Goal: Find specific page/section: Find specific page/section

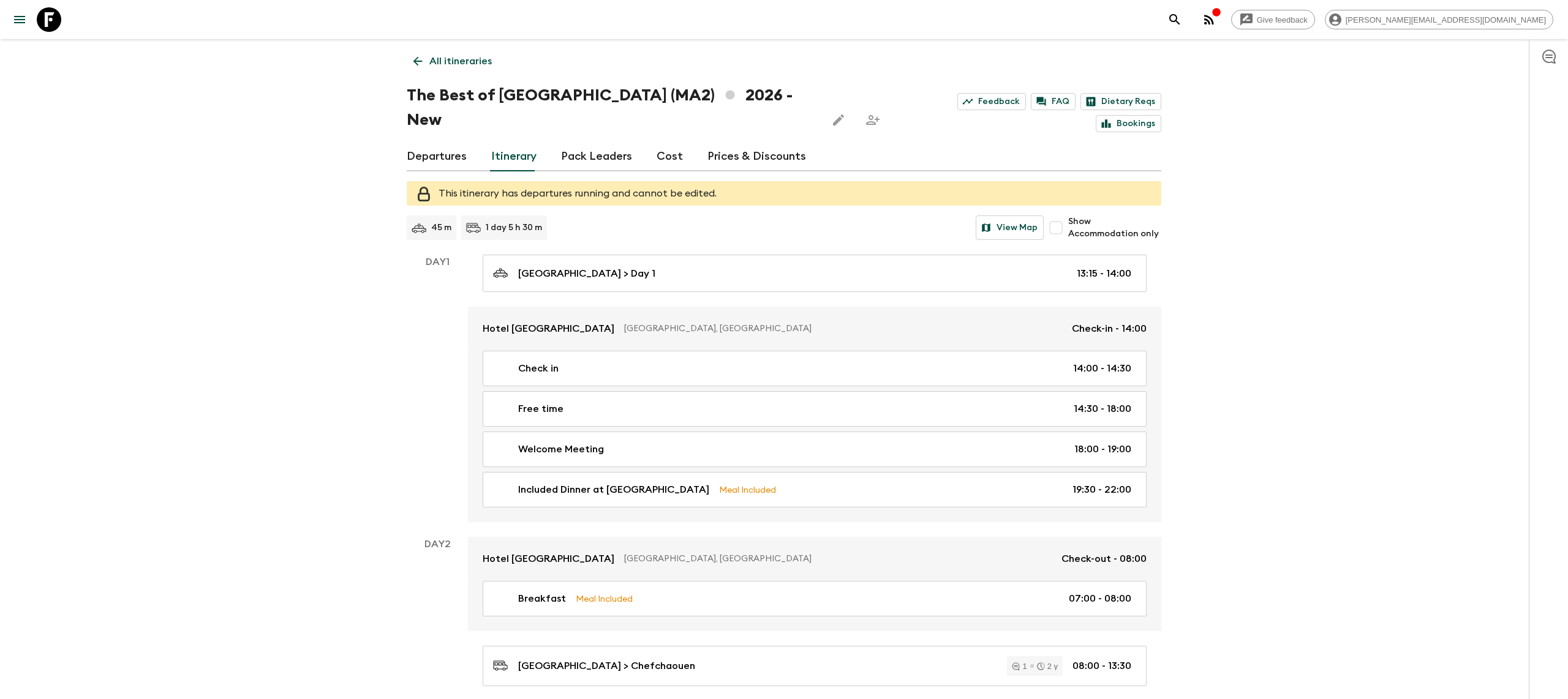
scroll to position [5, 0]
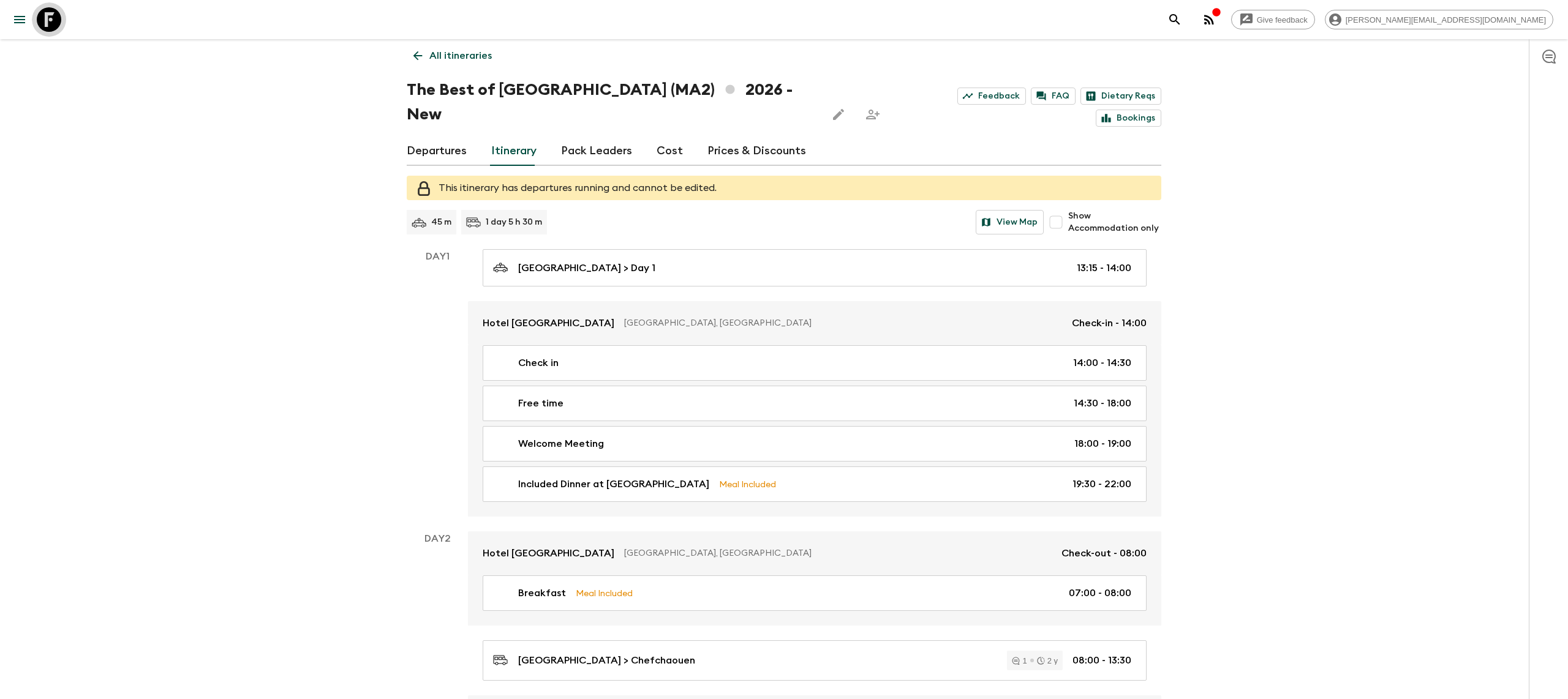
click at [49, 19] on icon at bounding box center [48, 19] width 25 height 25
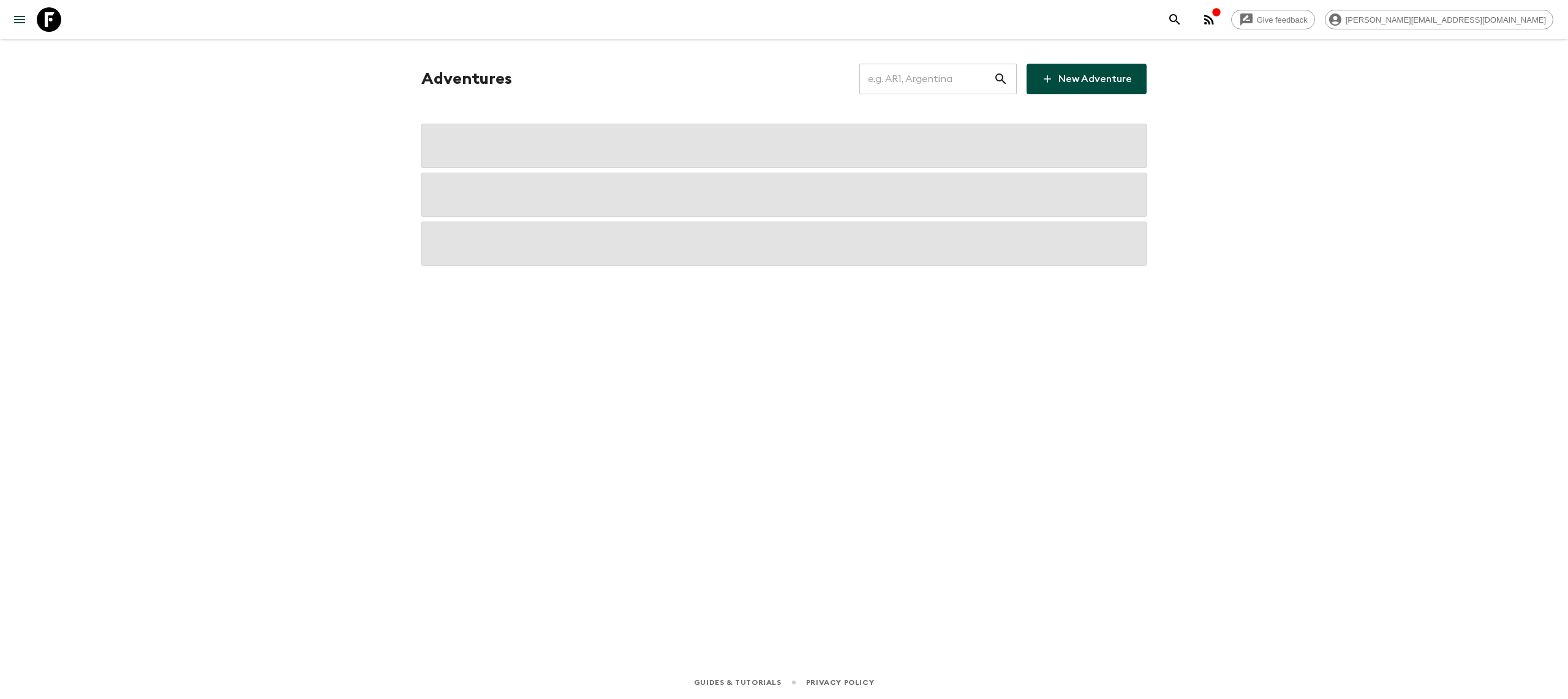
click at [902, 78] on input "text" at bounding box center [926, 79] width 134 height 34
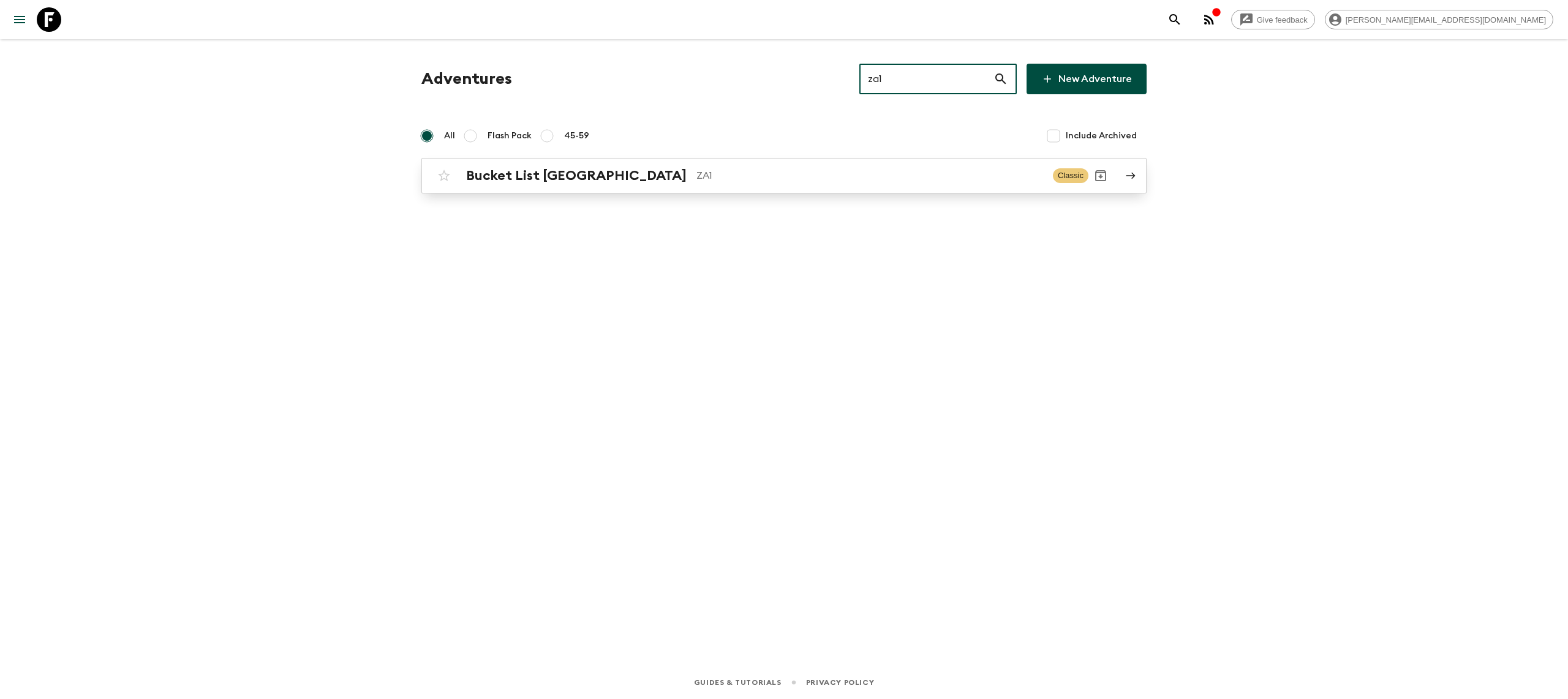
type input "za1"
click at [696, 172] on p "ZA1" at bounding box center [869, 176] width 346 height 15
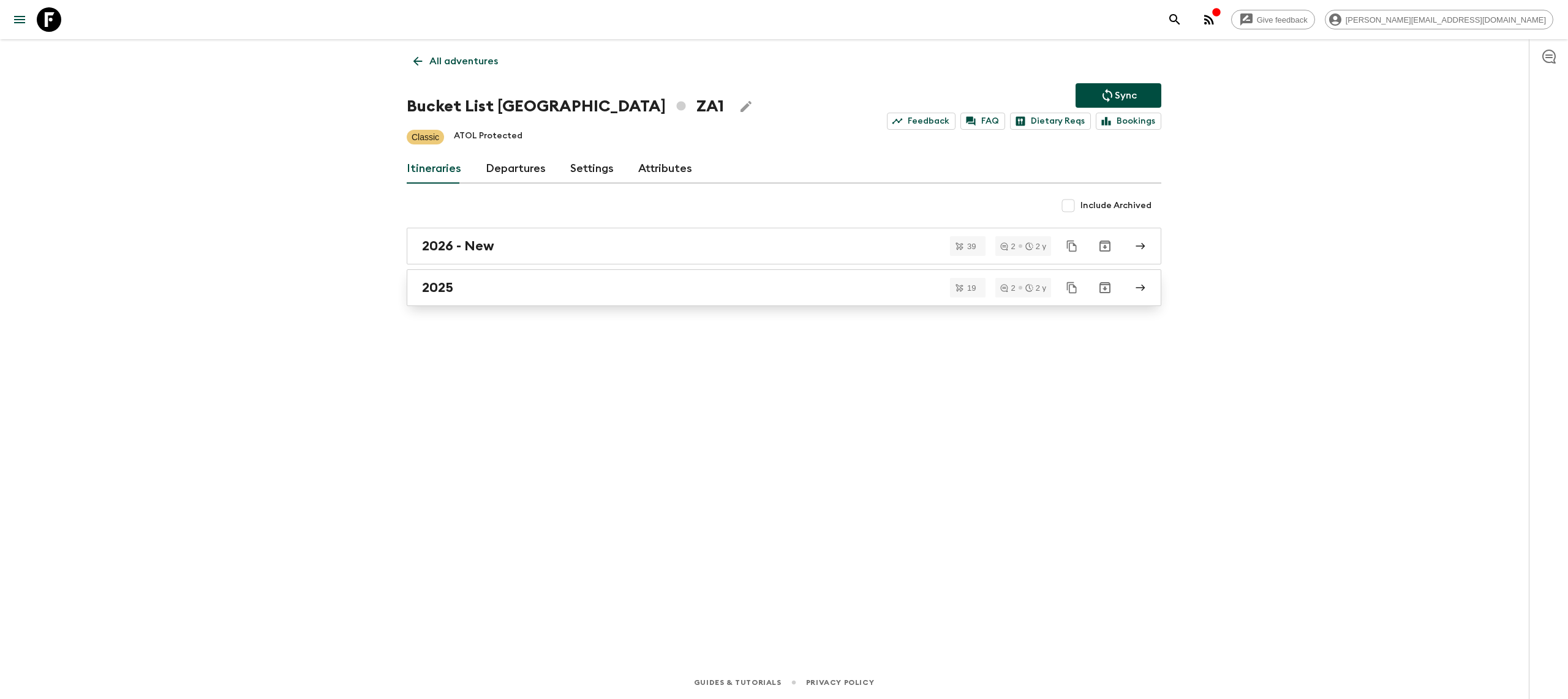
click at [571, 292] on div "2025" at bounding box center [772, 288] width 701 height 16
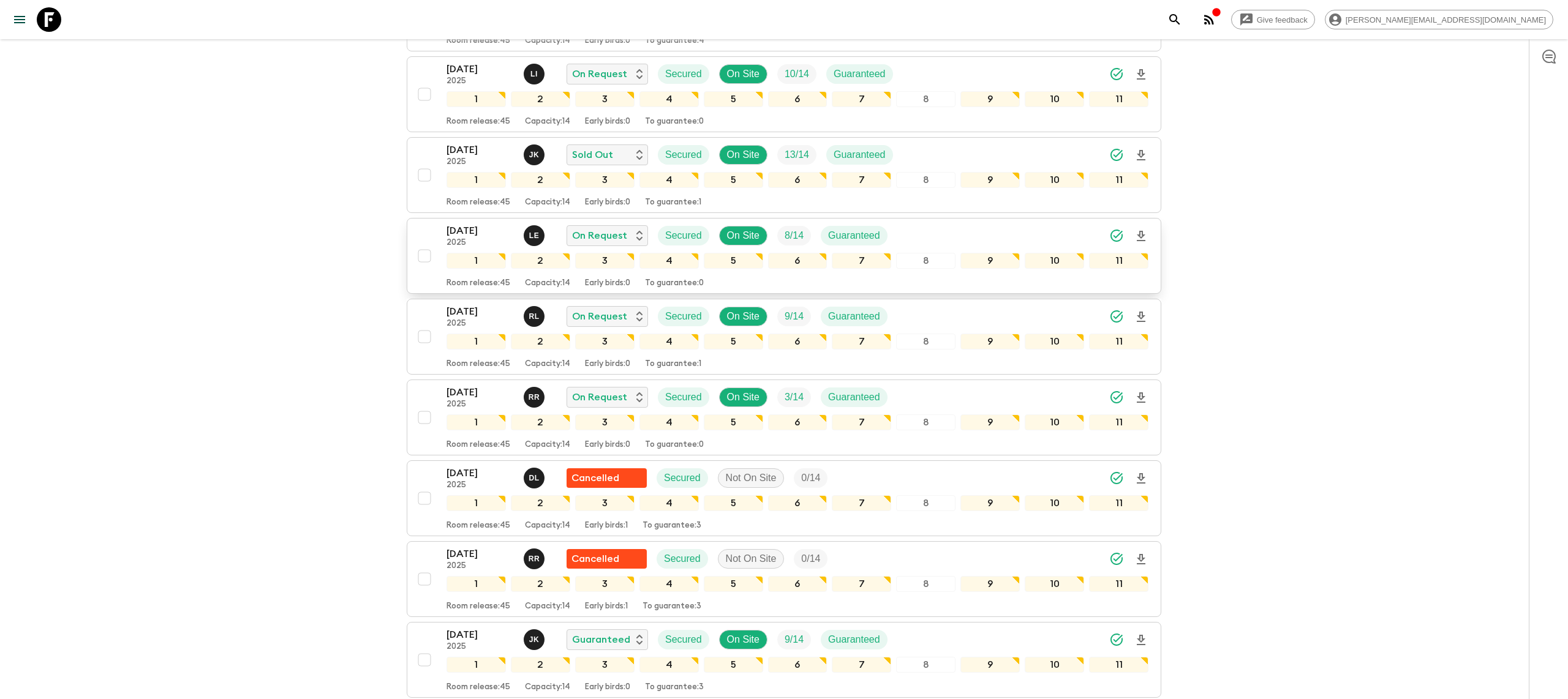
scroll to position [314, 0]
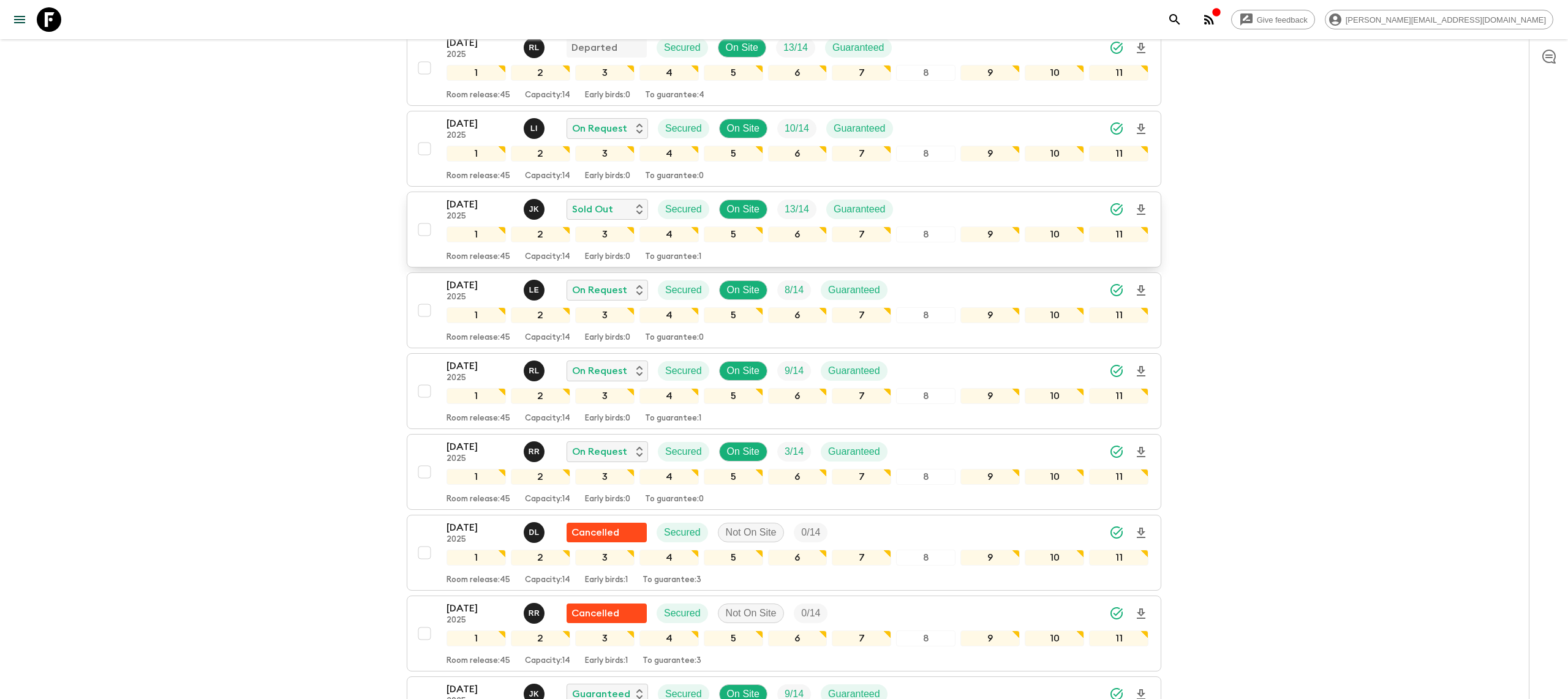
click at [465, 197] on p "[DATE]" at bounding box center [480, 204] width 68 height 15
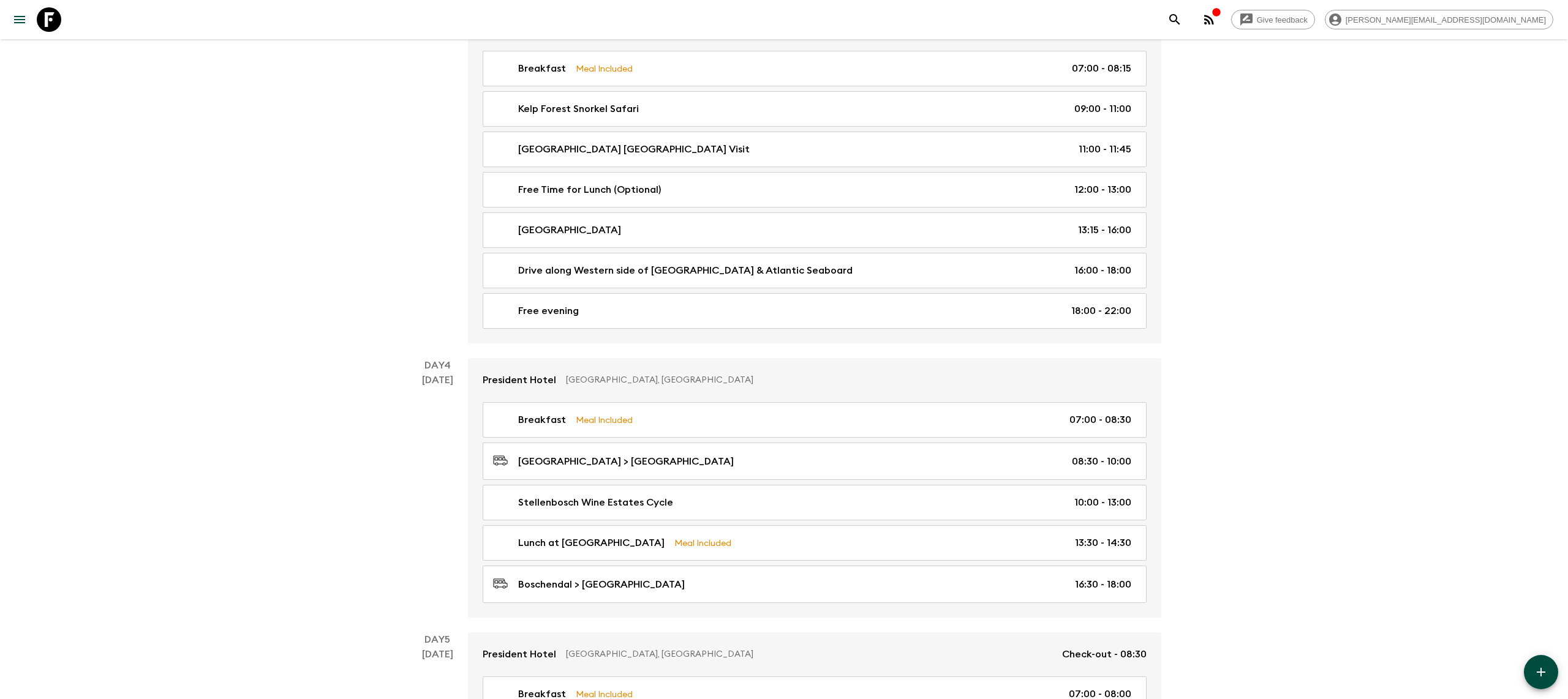
scroll to position [725, 0]
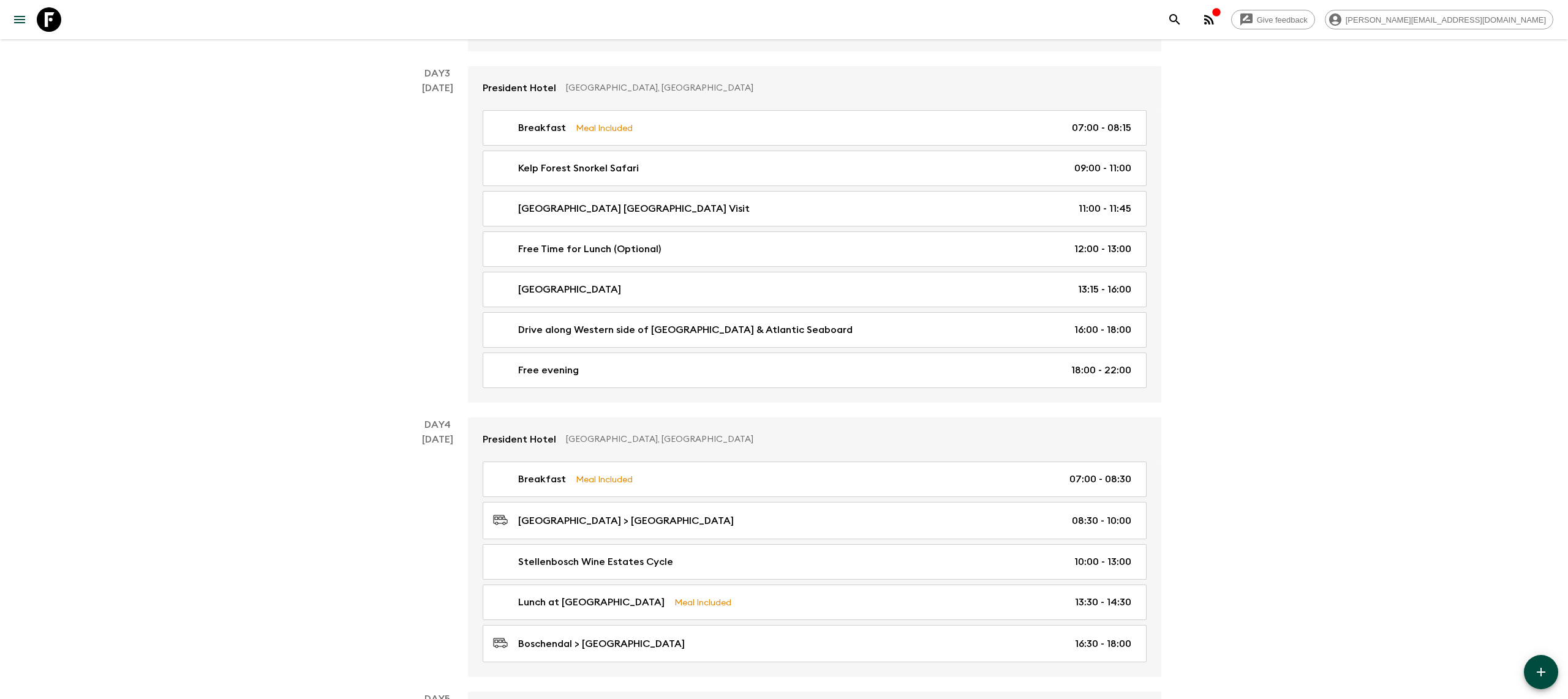
click at [54, 24] on icon at bounding box center [48, 19] width 25 height 25
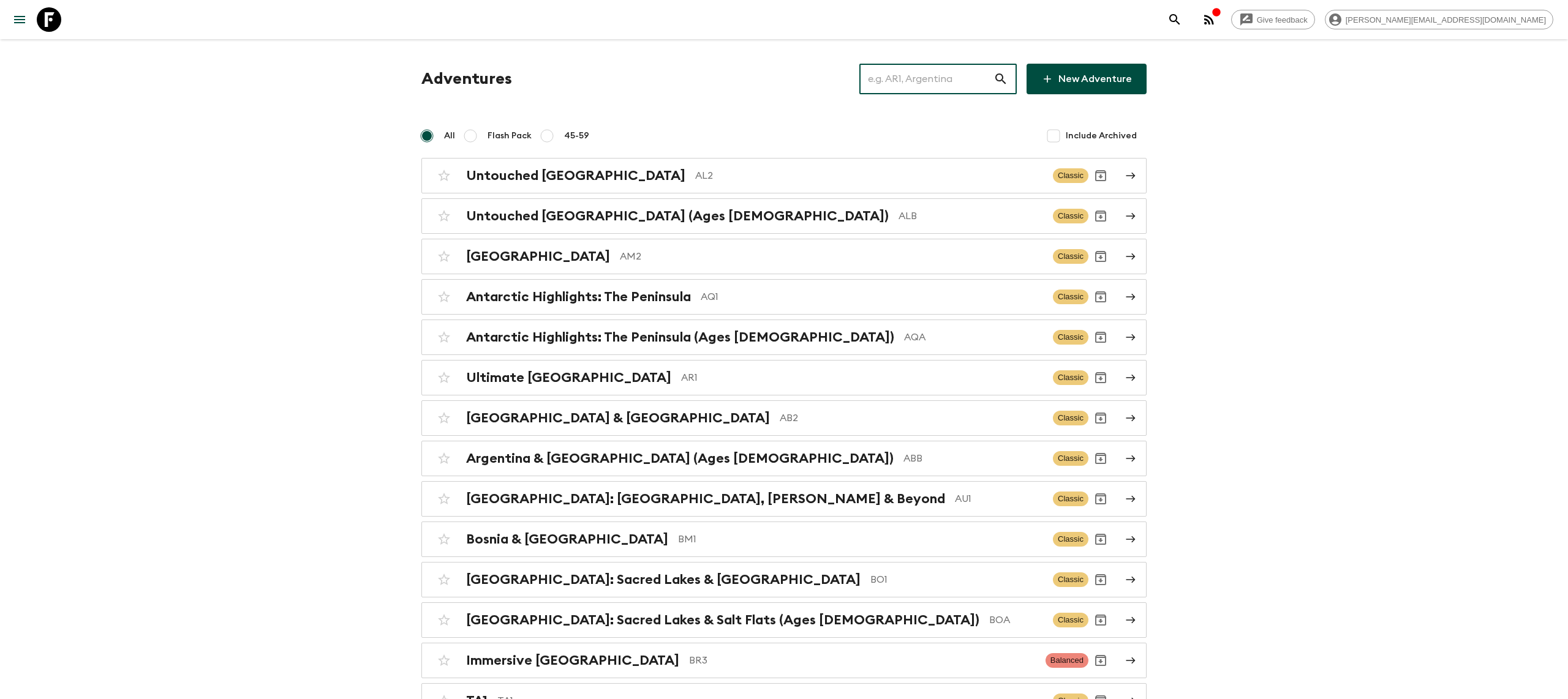
click at [906, 78] on input "text" at bounding box center [926, 79] width 134 height 34
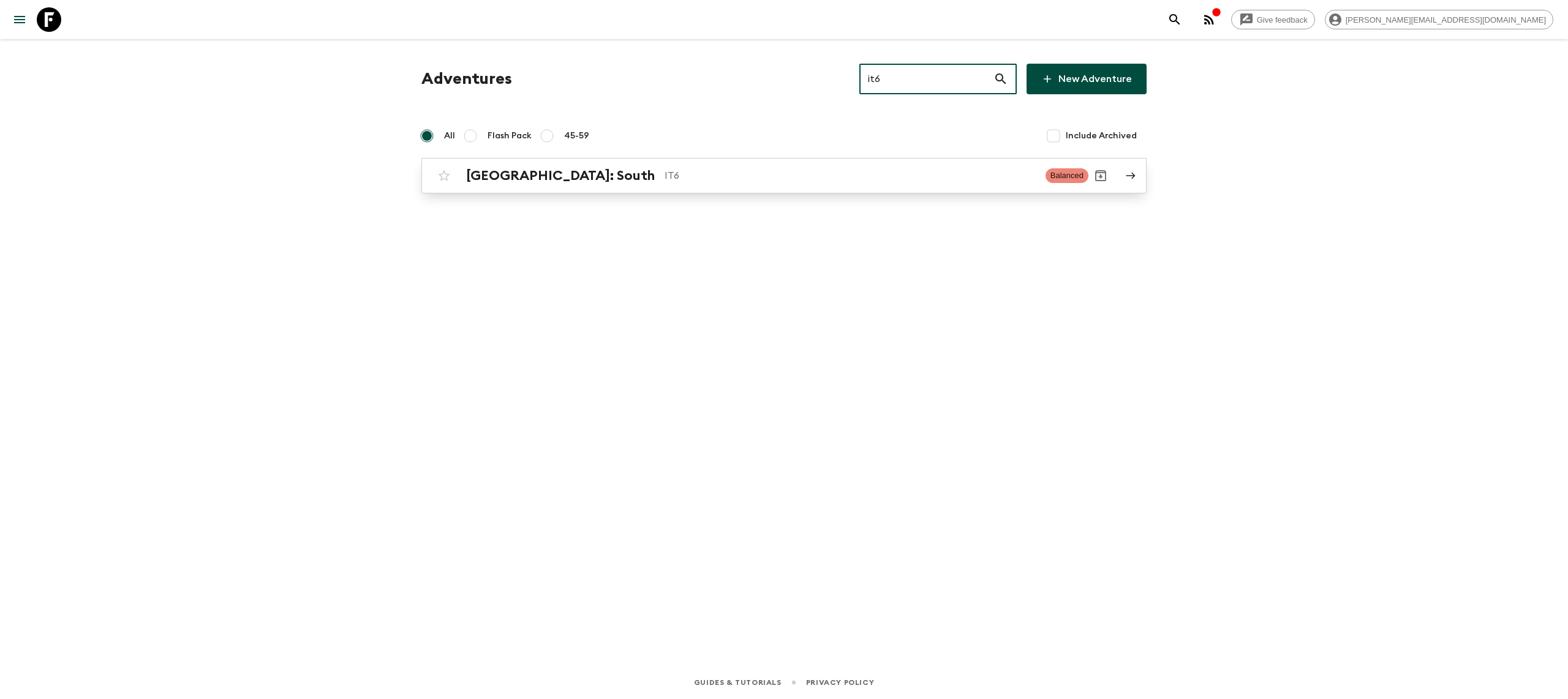
type input "it6"
click at [664, 176] on p "IT6" at bounding box center [849, 176] width 371 height 15
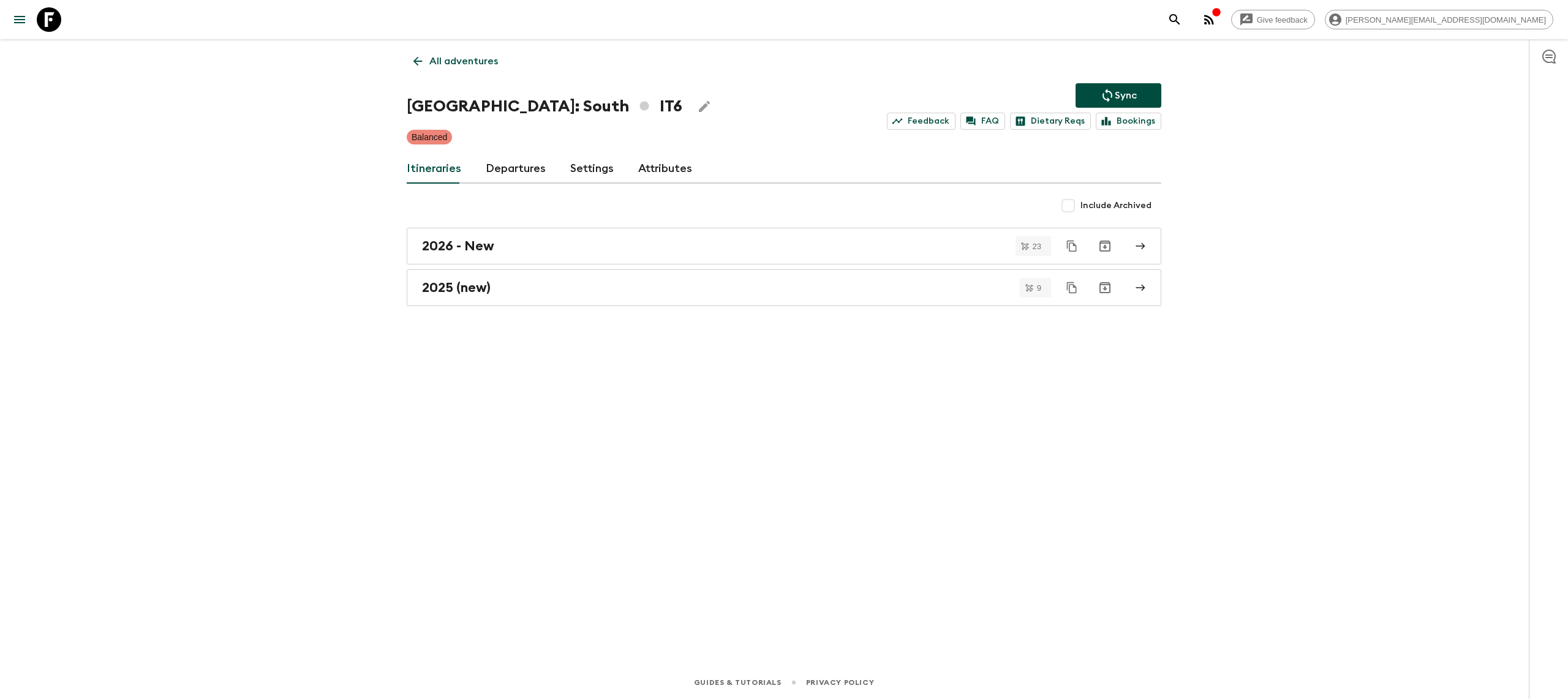
click at [455, 342] on div "All adventures [GEOGRAPHIC_DATA]: South IT6 Sync Feedback FAQ Dietary Reqs Book…" at bounding box center [784, 335] width 784 height 592
click at [486, 284] on h2 "2025 (new)" at bounding box center [456, 288] width 68 height 16
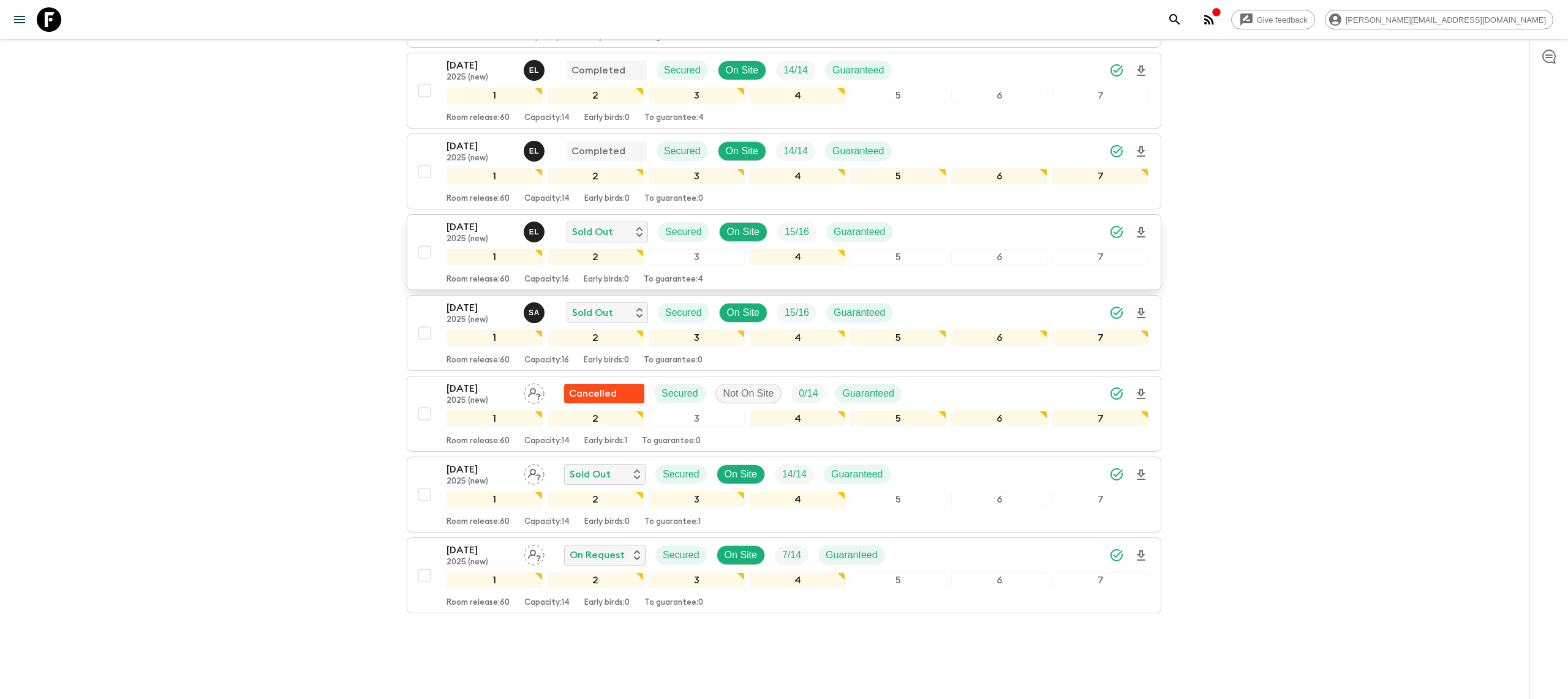
scroll to position [381, 0]
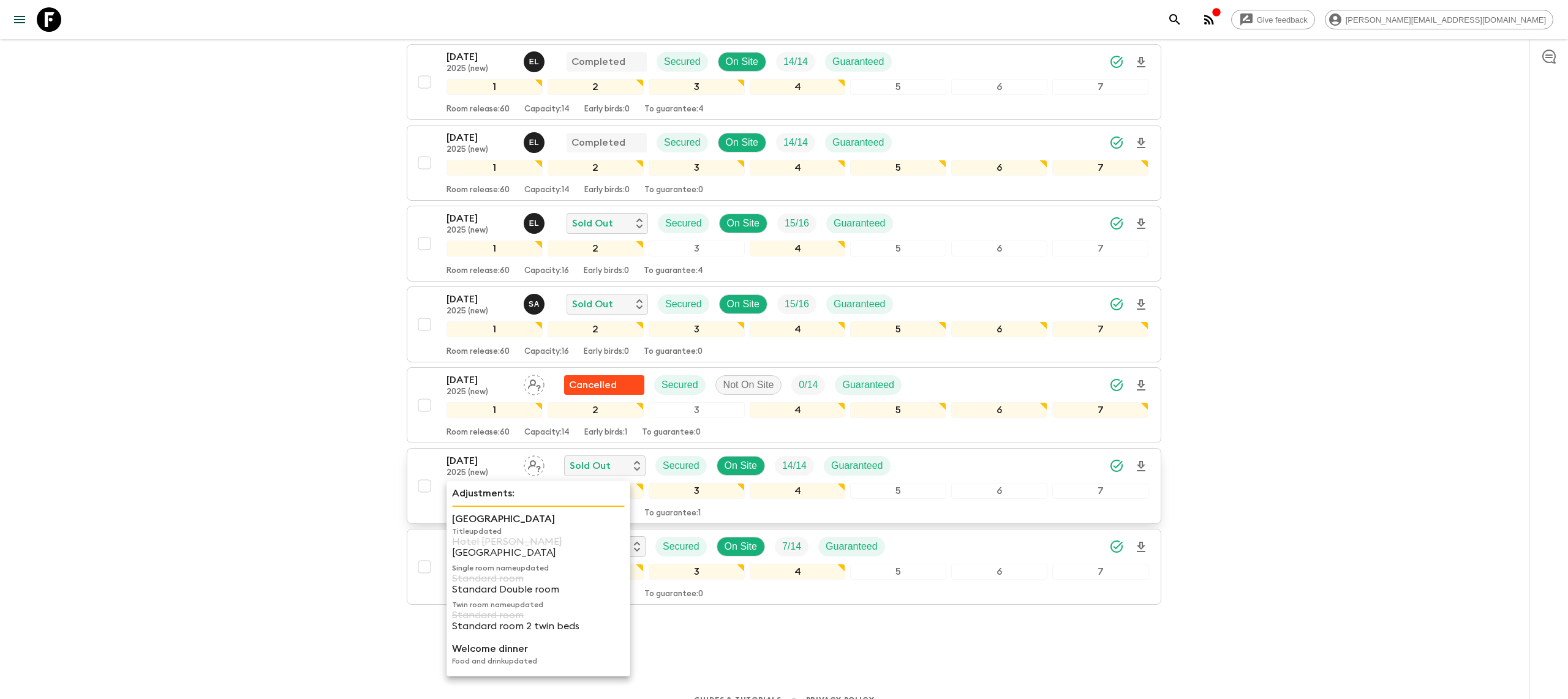
click at [480, 468] on p "2025 (new)" at bounding box center [480, 473] width 68 height 10
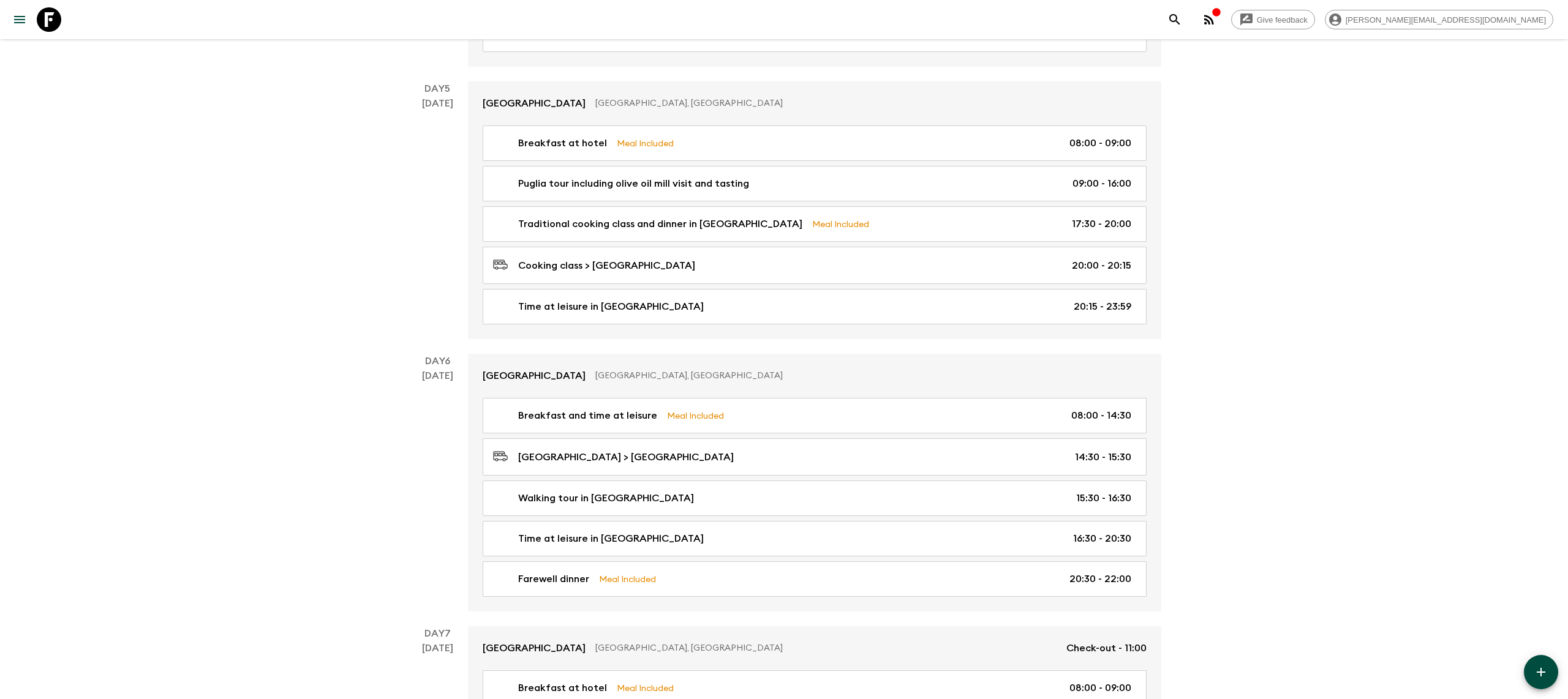
scroll to position [1282, 0]
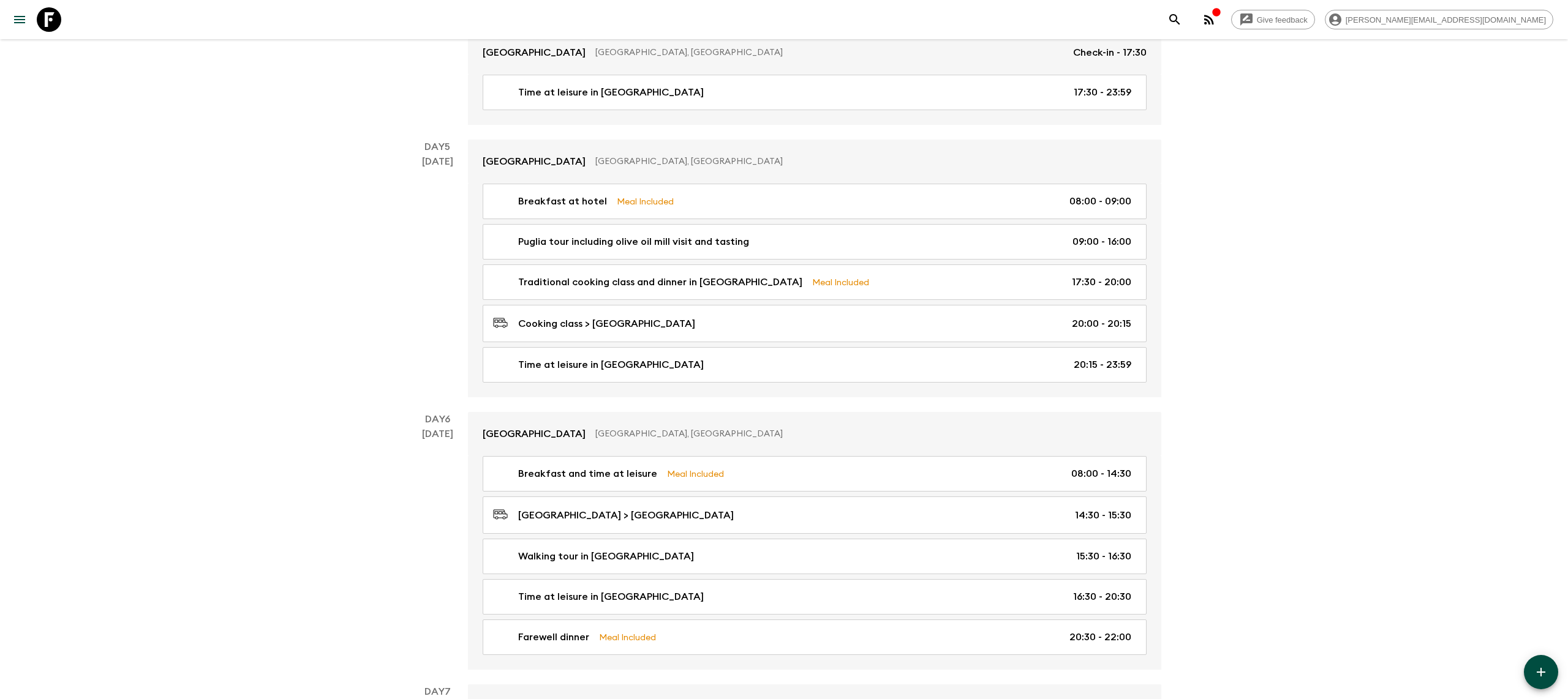
click at [42, 18] on icon at bounding box center [48, 19] width 25 height 25
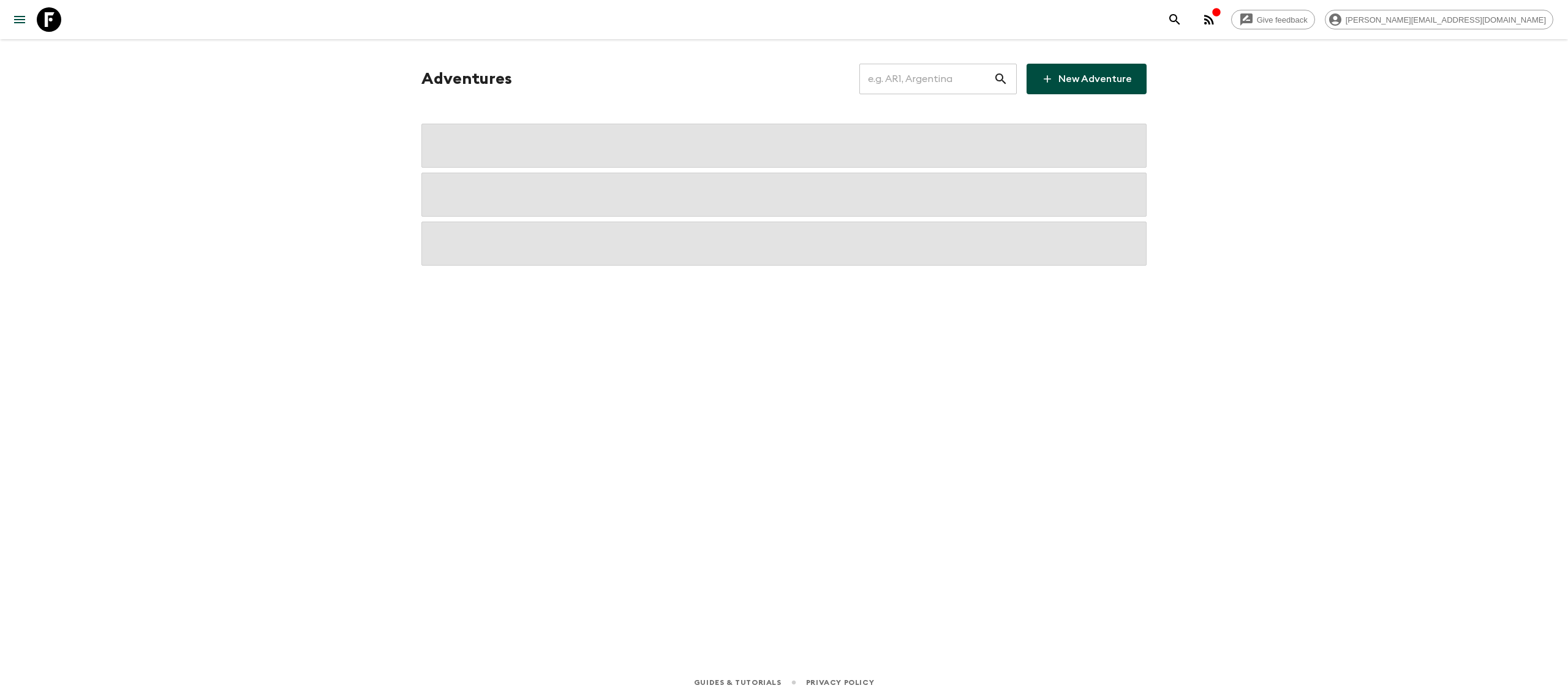
click at [912, 73] on input "text" at bounding box center [926, 79] width 134 height 34
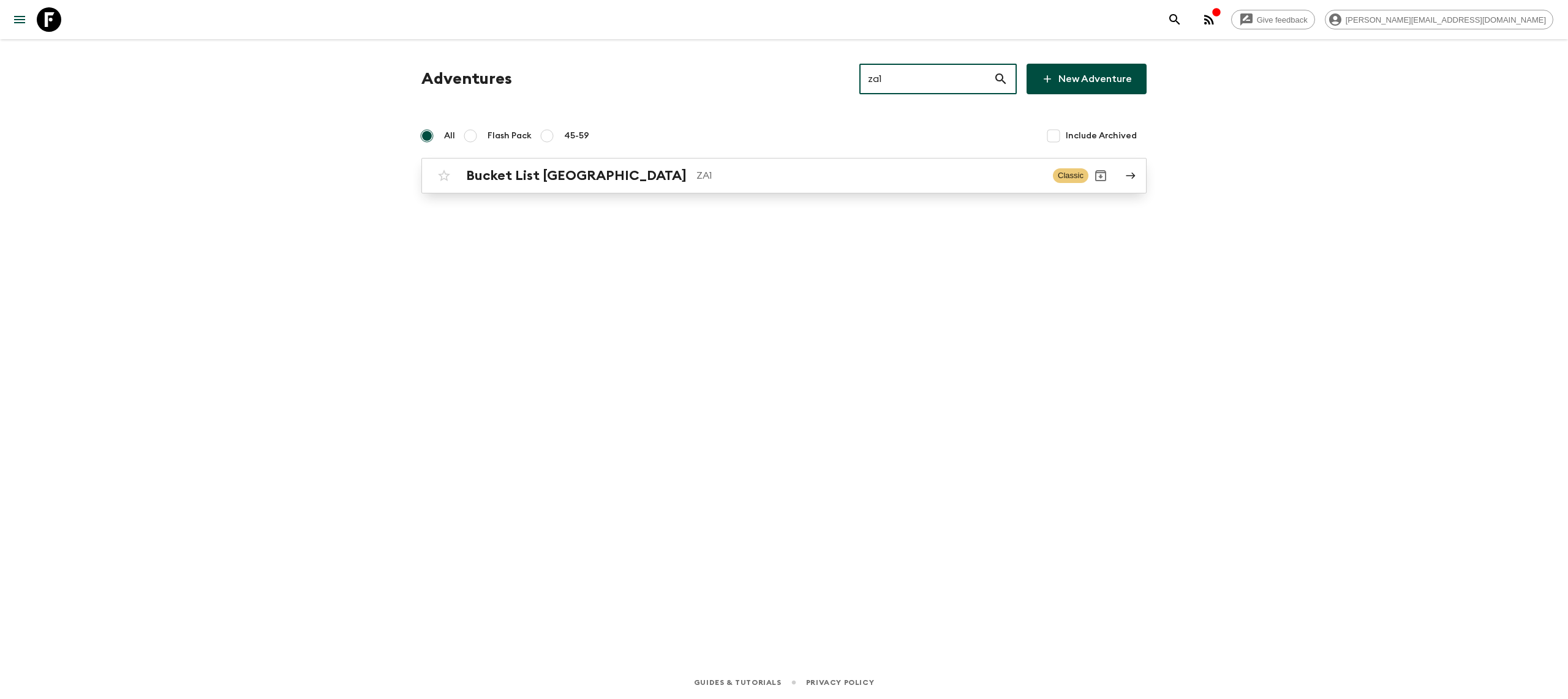
type input "za1"
click at [614, 186] on div "Bucket List [GEOGRAPHIC_DATA] ZA1 Classic" at bounding box center [760, 175] width 656 height 25
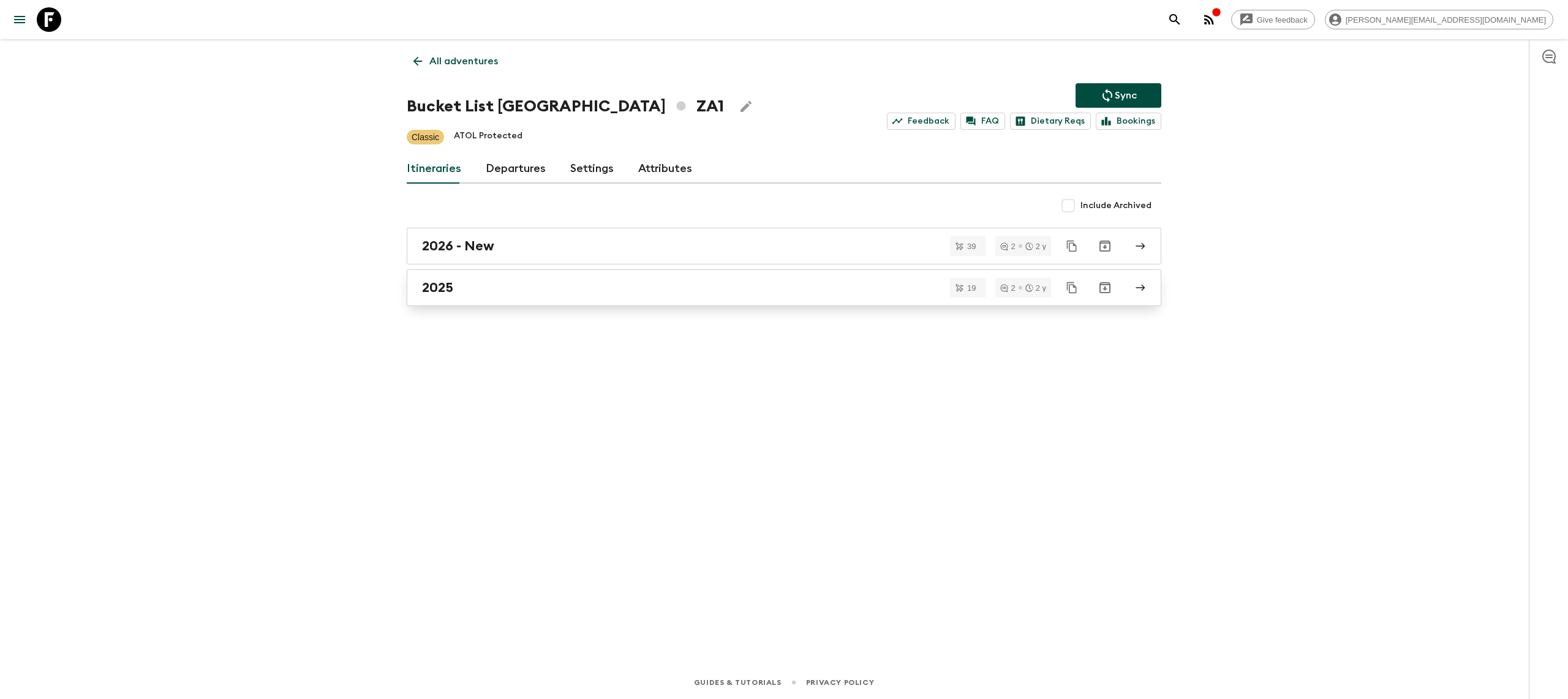
click at [532, 296] on div "2025" at bounding box center [772, 288] width 701 height 16
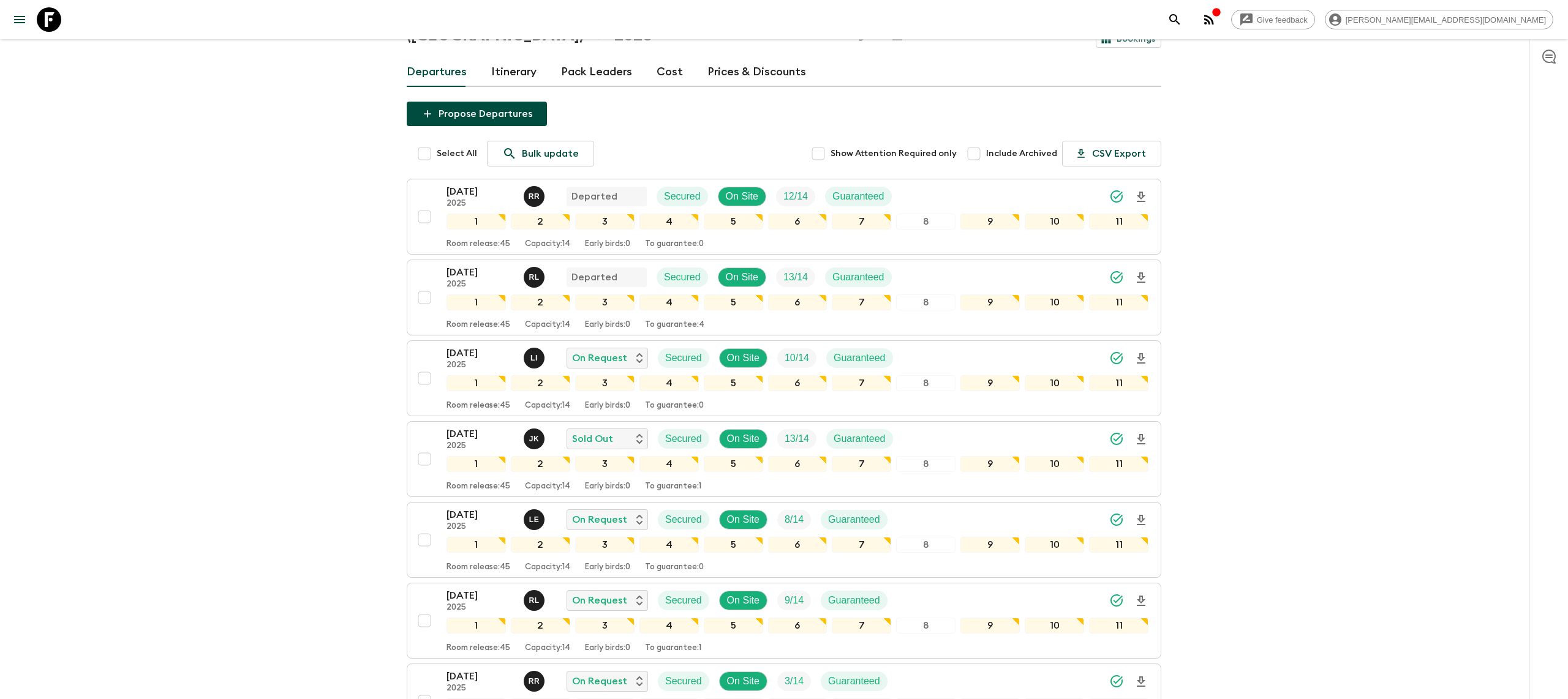
scroll to position [103, 0]
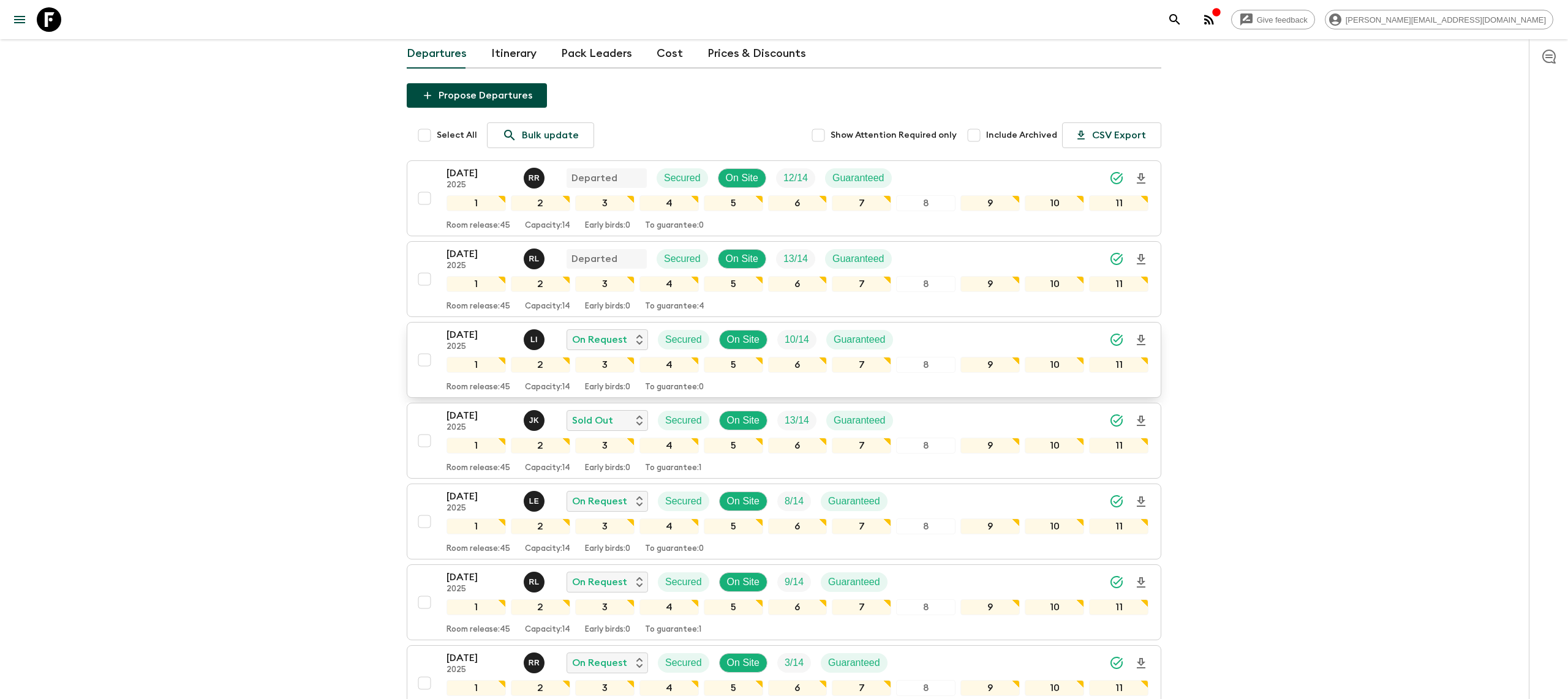
click at [472, 328] on p "[DATE]" at bounding box center [480, 335] width 68 height 15
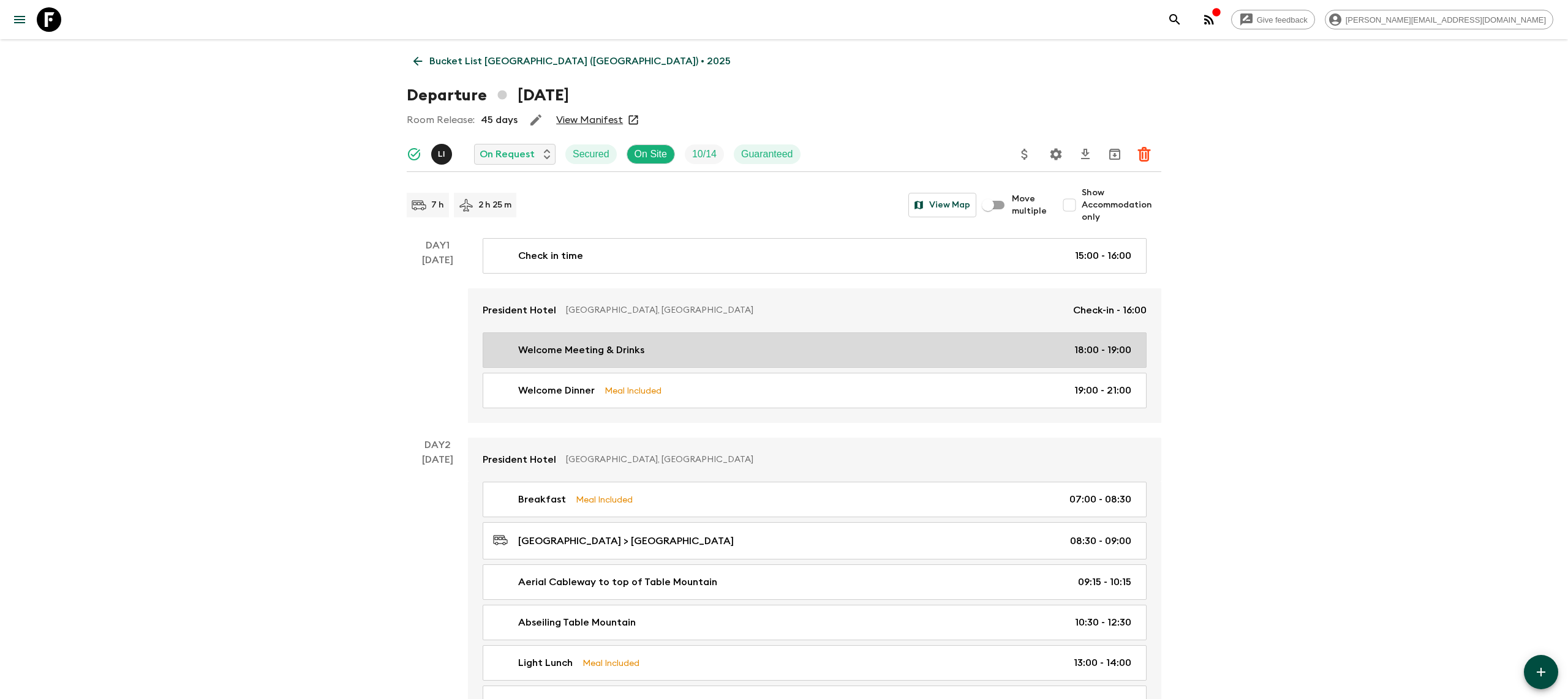
scroll to position [18, 0]
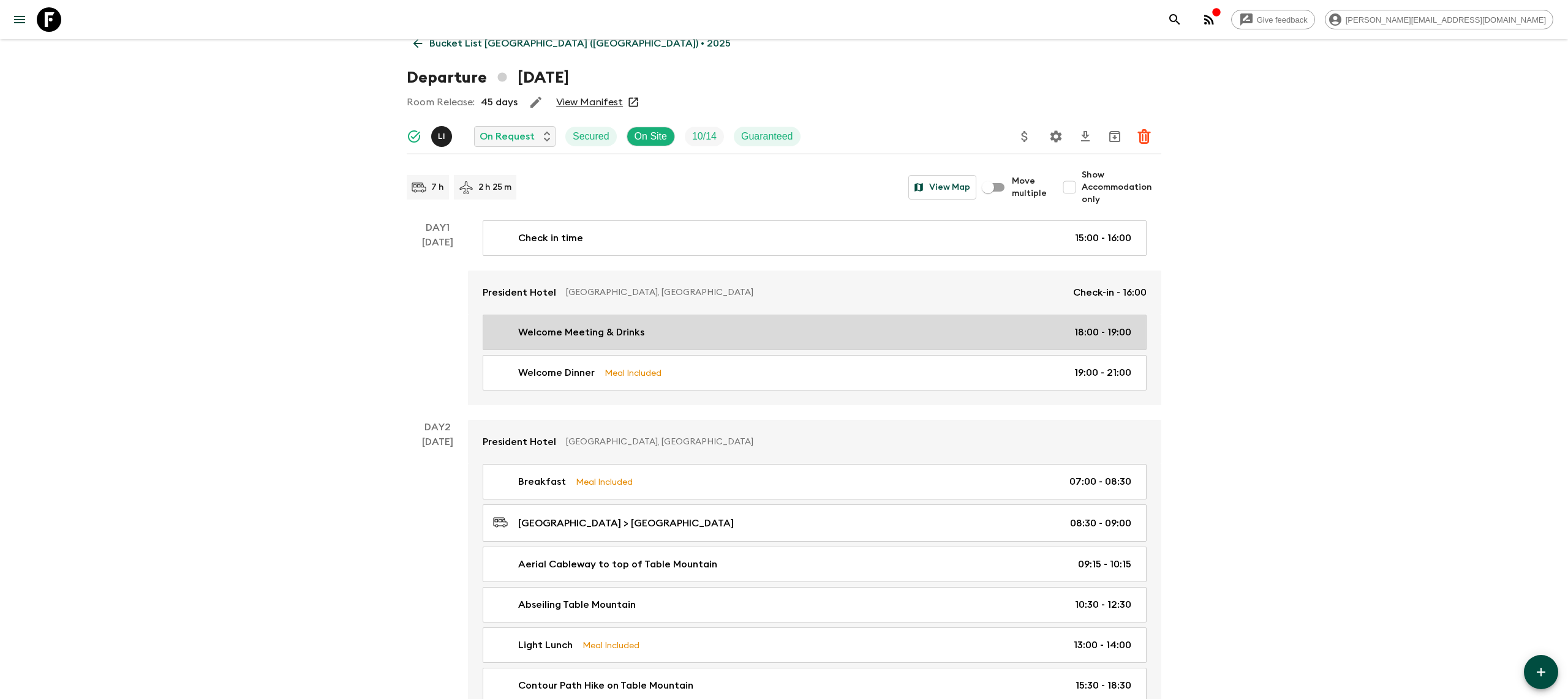
click at [887, 322] on link "Welcome Meeting & Drinks 18:00 - 19:00" at bounding box center [814, 332] width 664 height 36
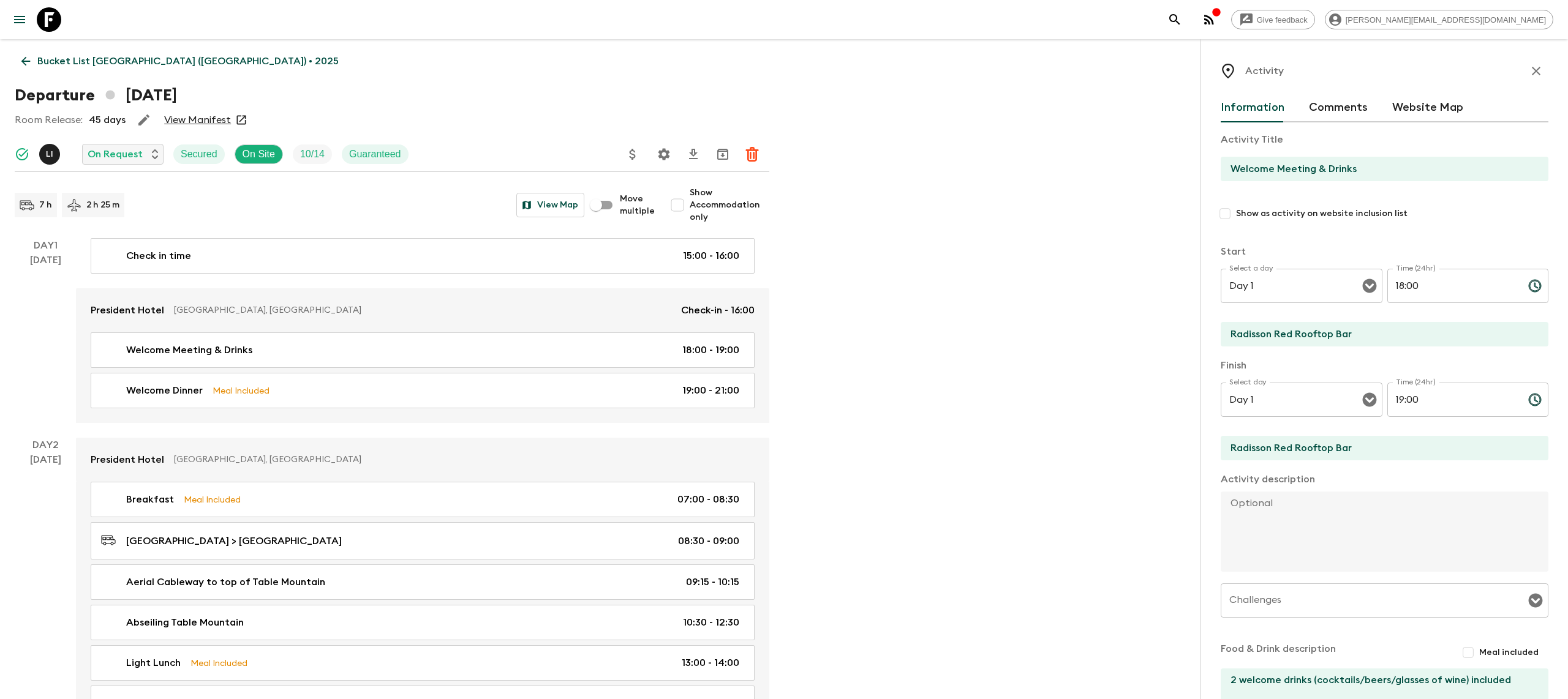
click at [54, 32] on link at bounding box center [49, 20] width 35 height 34
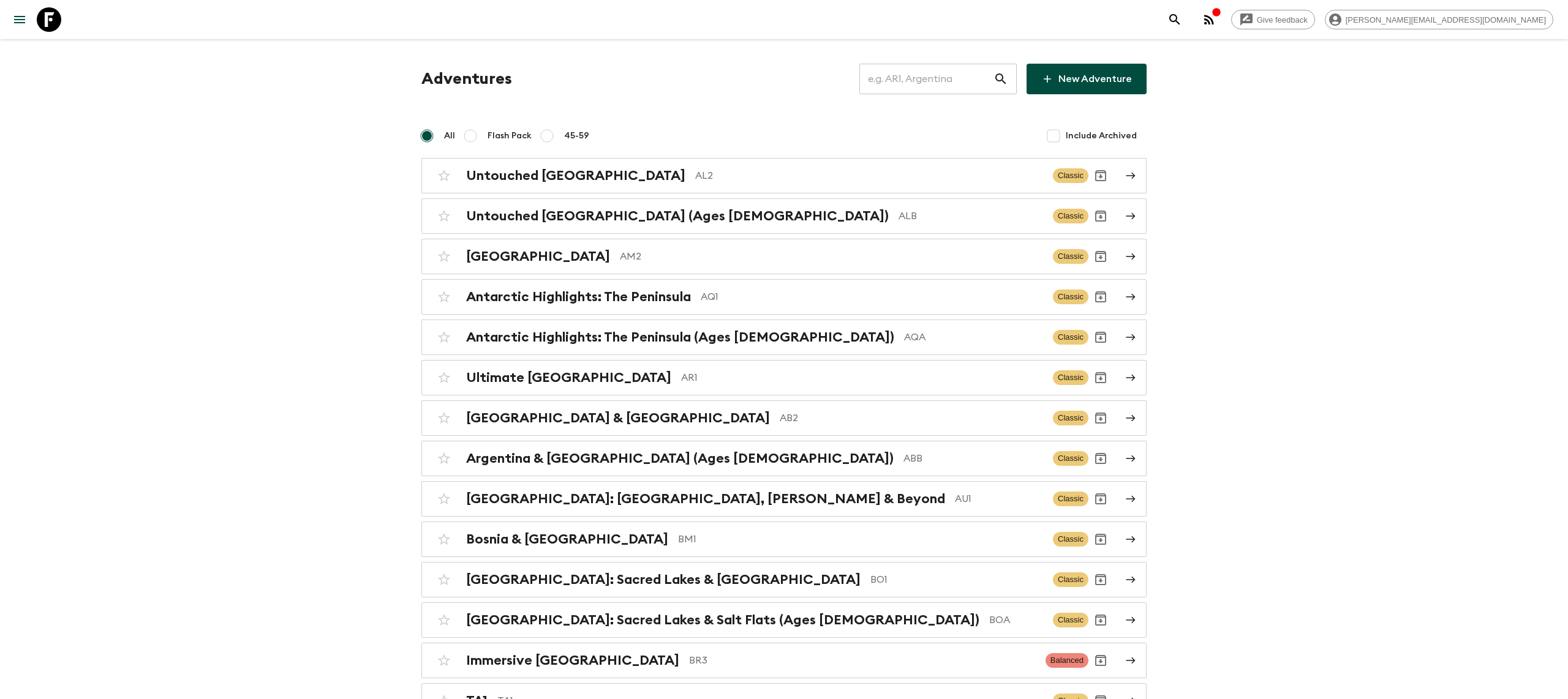
click at [913, 78] on input "text" at bounding box center [926, 79] width 134 height 34
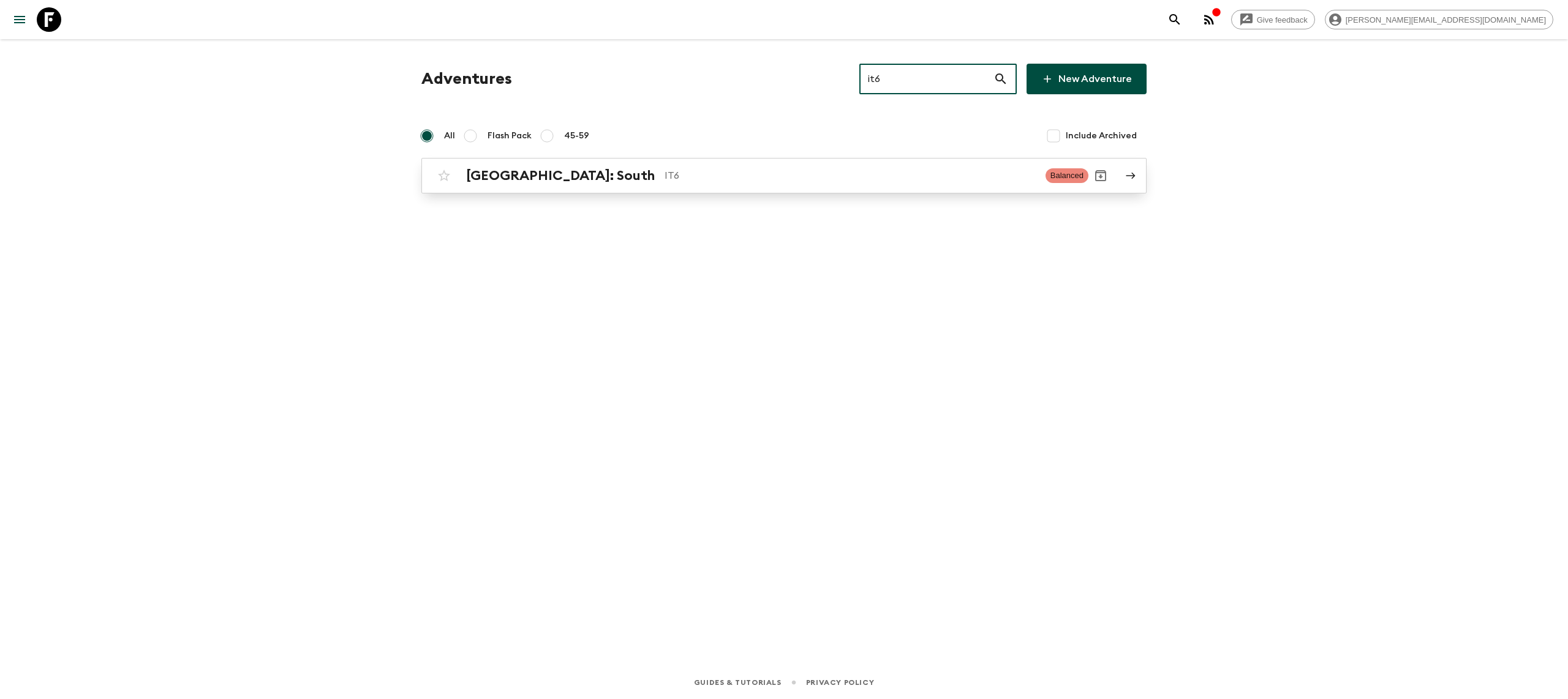
type input "it6"
click at [683, 171] on p "IT6" at bounding box center [849, 176] width 371 height 15
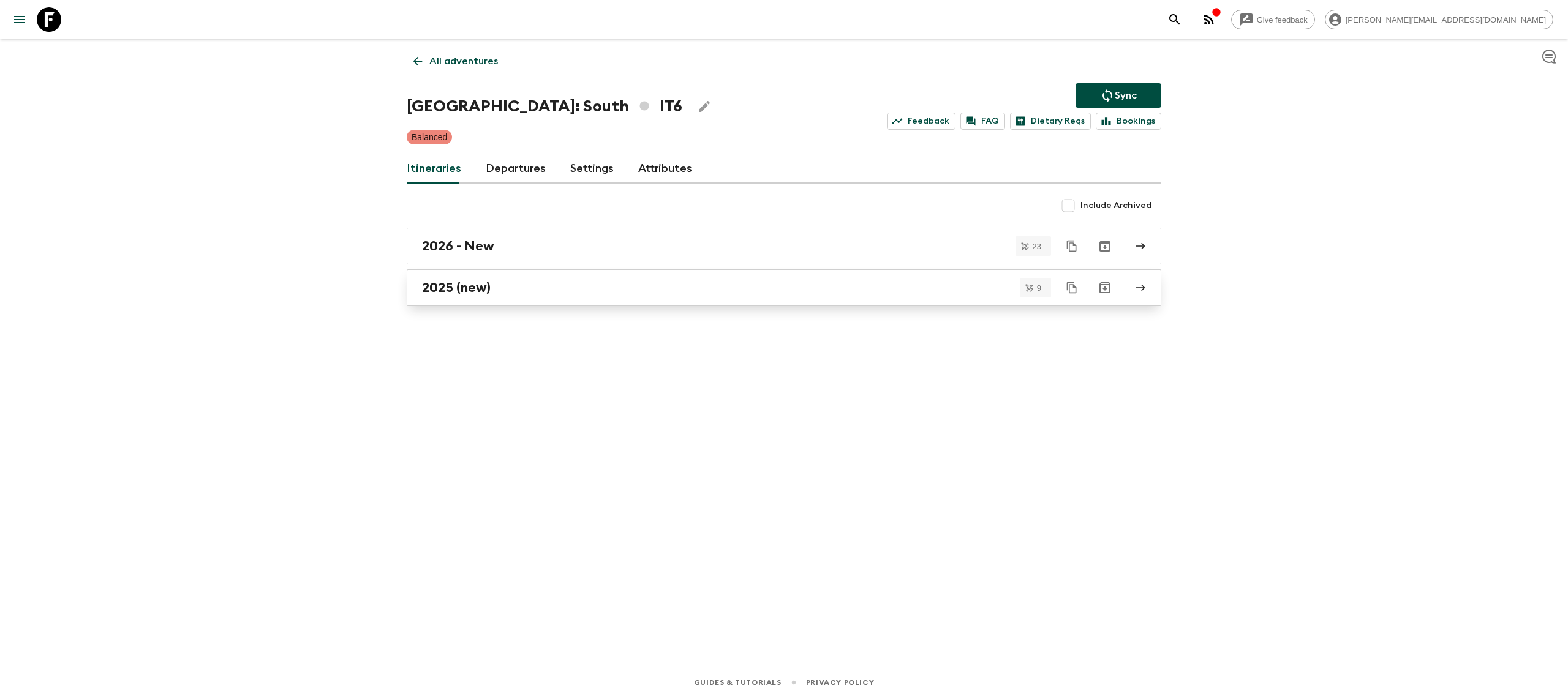
click at [482, 292] on h2 "2025 (new)" at bounding box center [456, 288] width 68 height 16
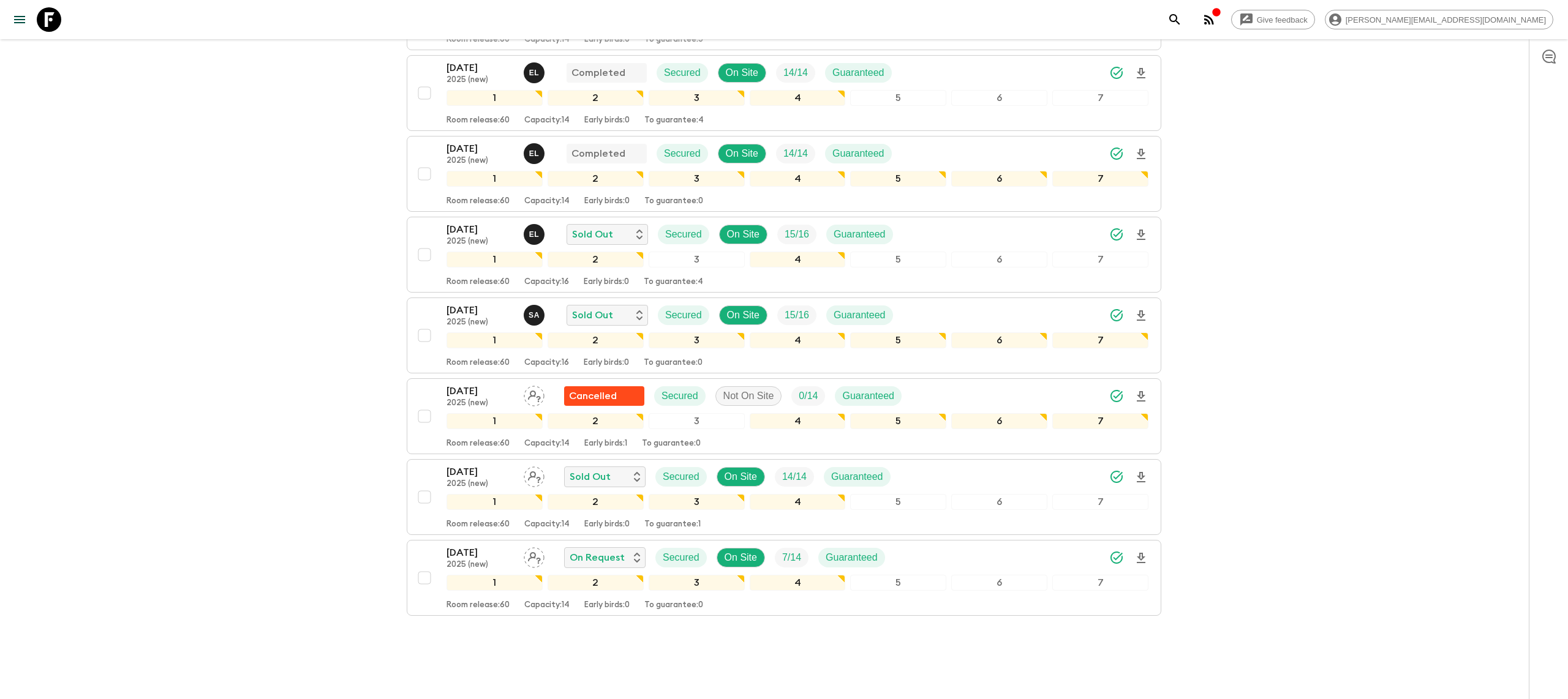
scroll to position [381, 0]
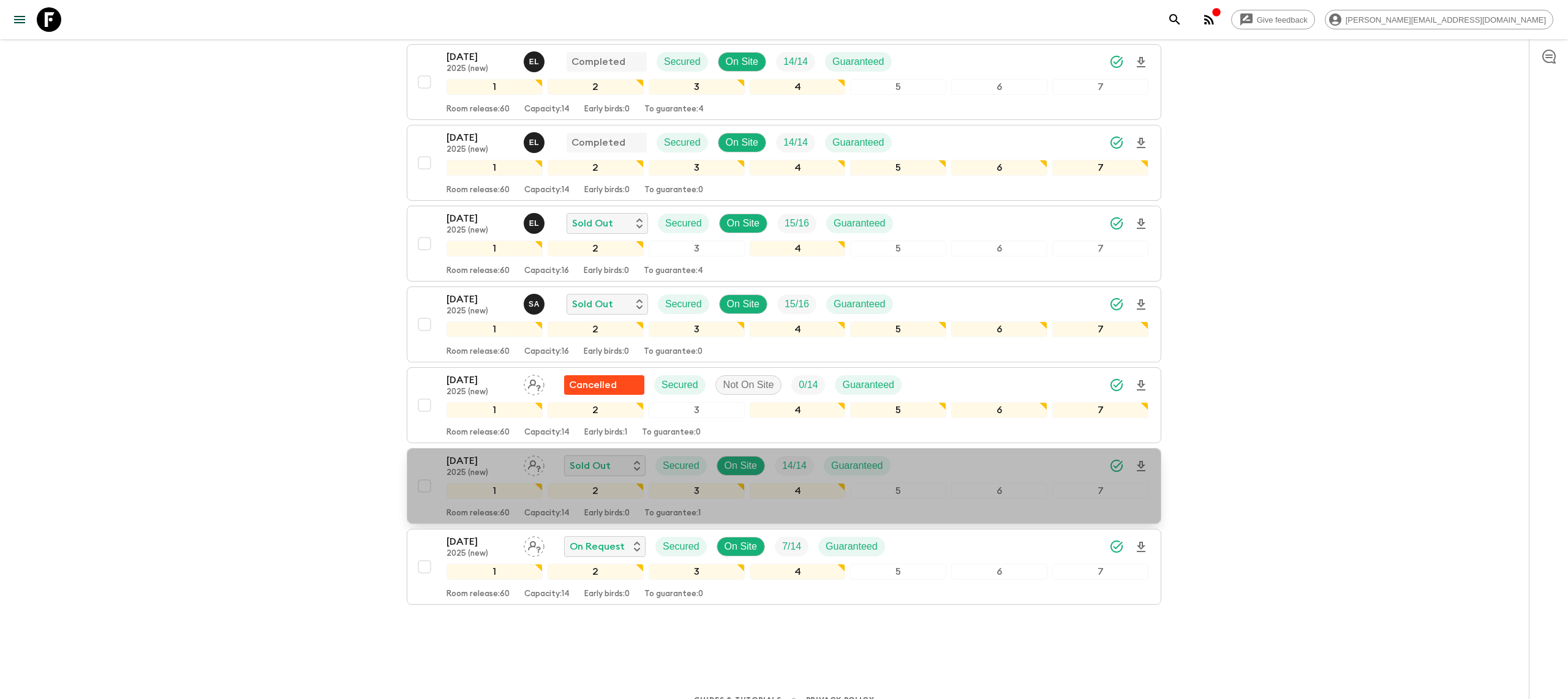
click at [452, 454] on p "[DATE]" at bounding box center [480, 461] width 68 height 15
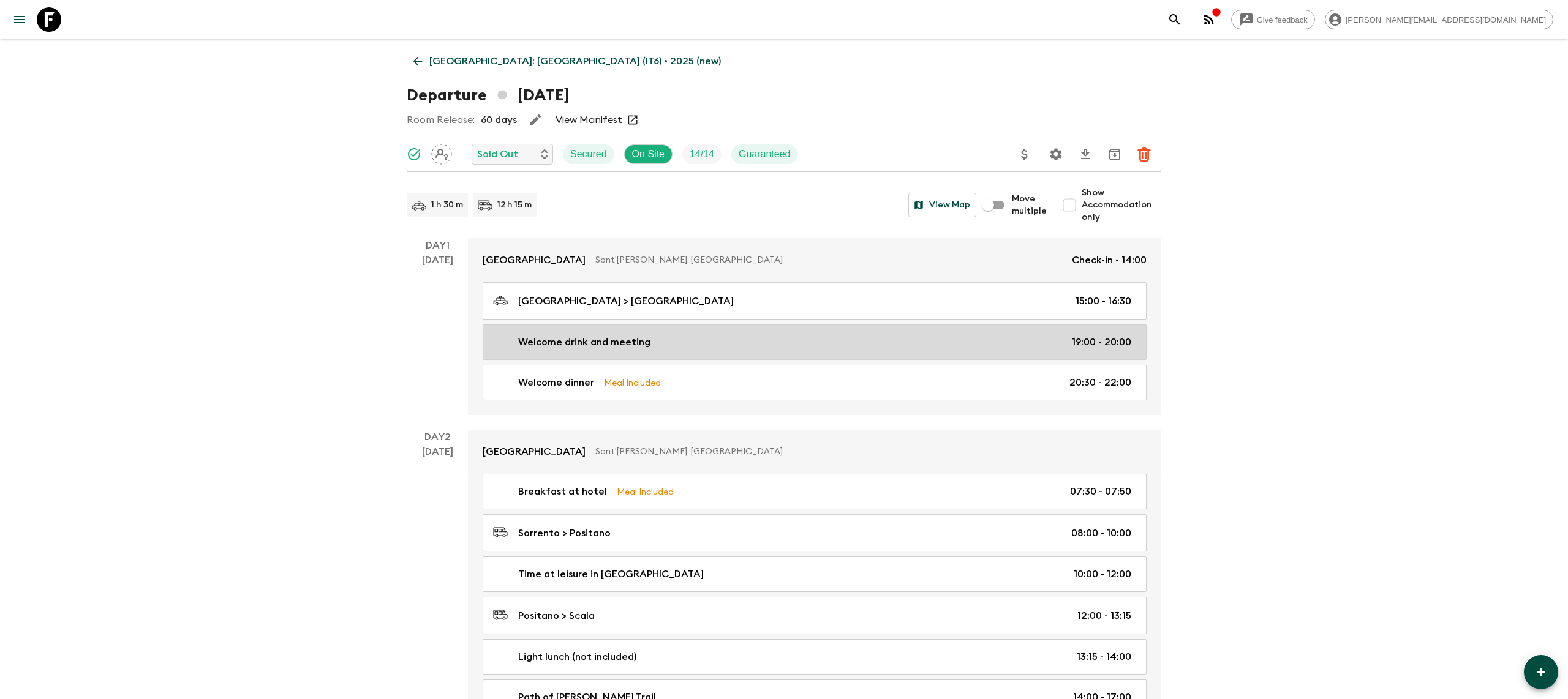
click at [660, 336] on div "Welcome drink and meeting 19:00 - 20:00" at bounding box center [812, 342] width 638 height 15
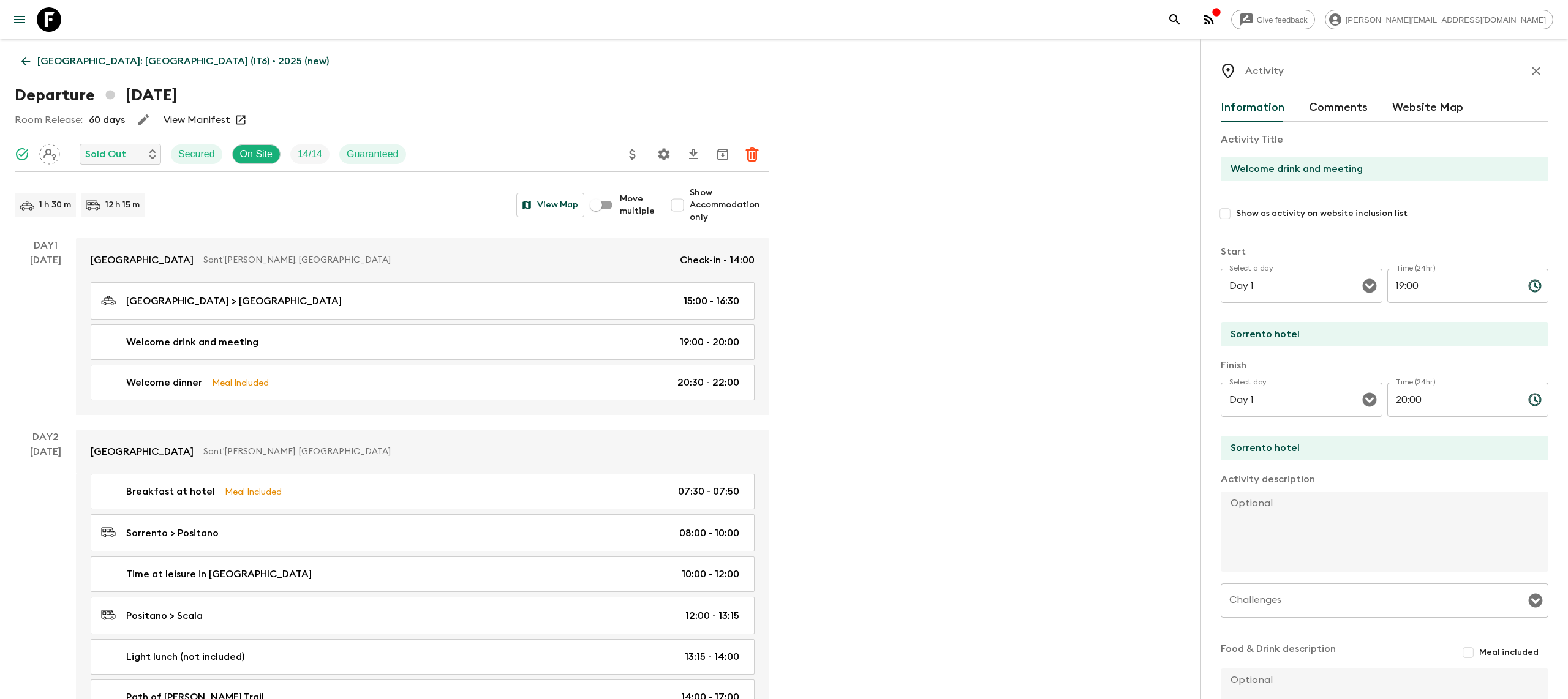
click at [1538, 80] on button "button" at bounding box center [1535, 71] width 25 height 25
